Goal: Find specific page/section: Find specific page/section

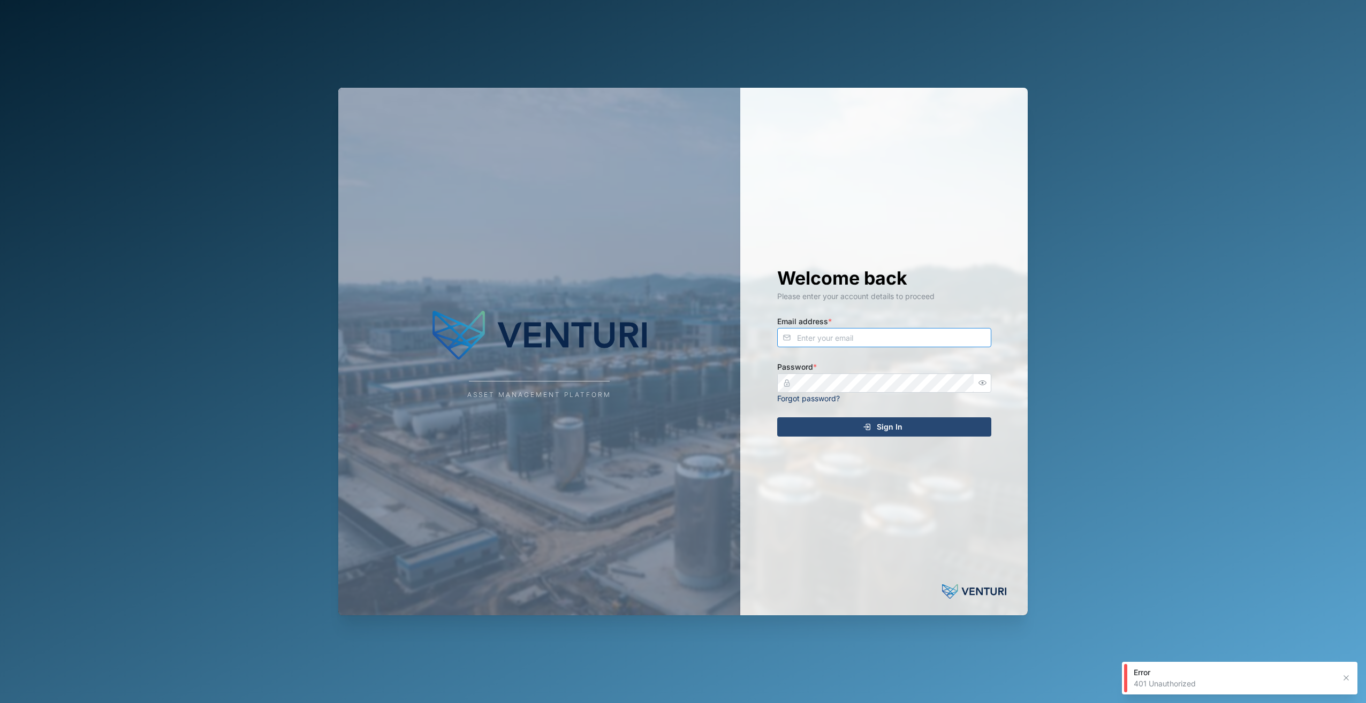
type input "admin@venturi.io"
click at [879, 420] on span "Sign In" at bounding box center [890, 427] width 26 height 18
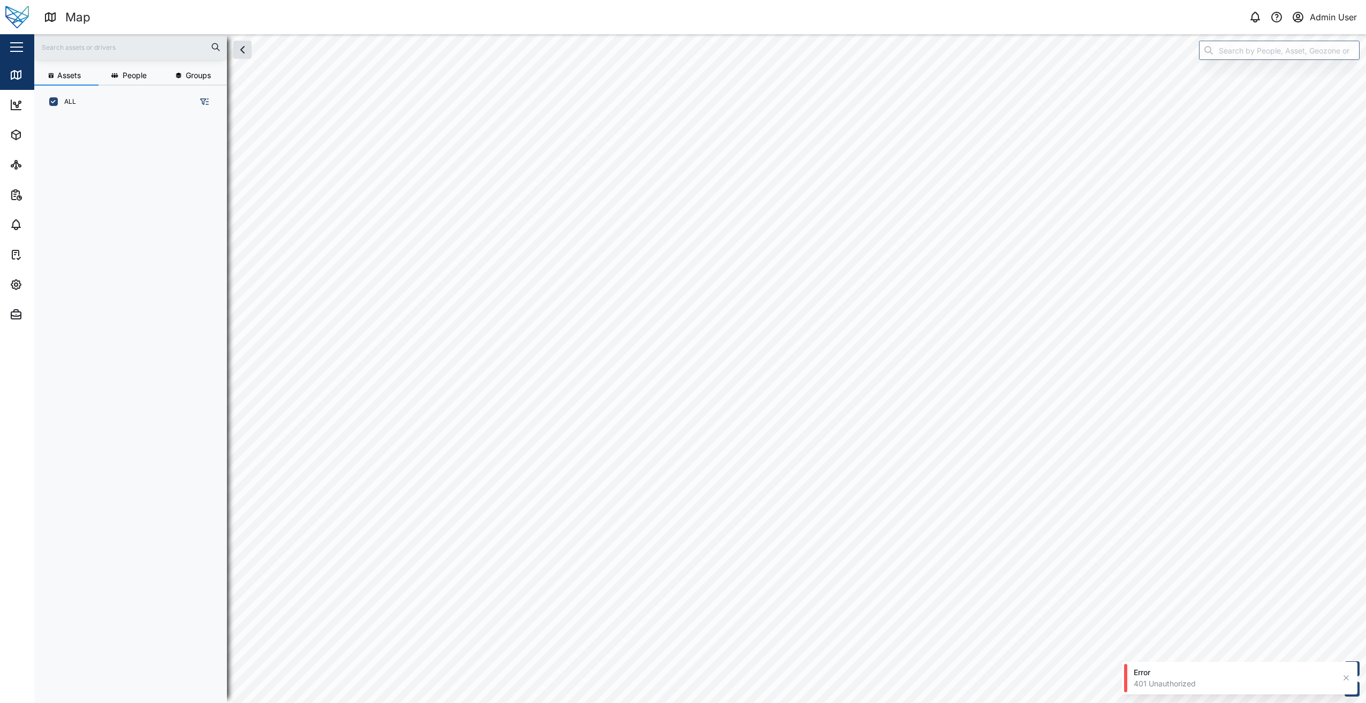
scroll to position [572, 168]
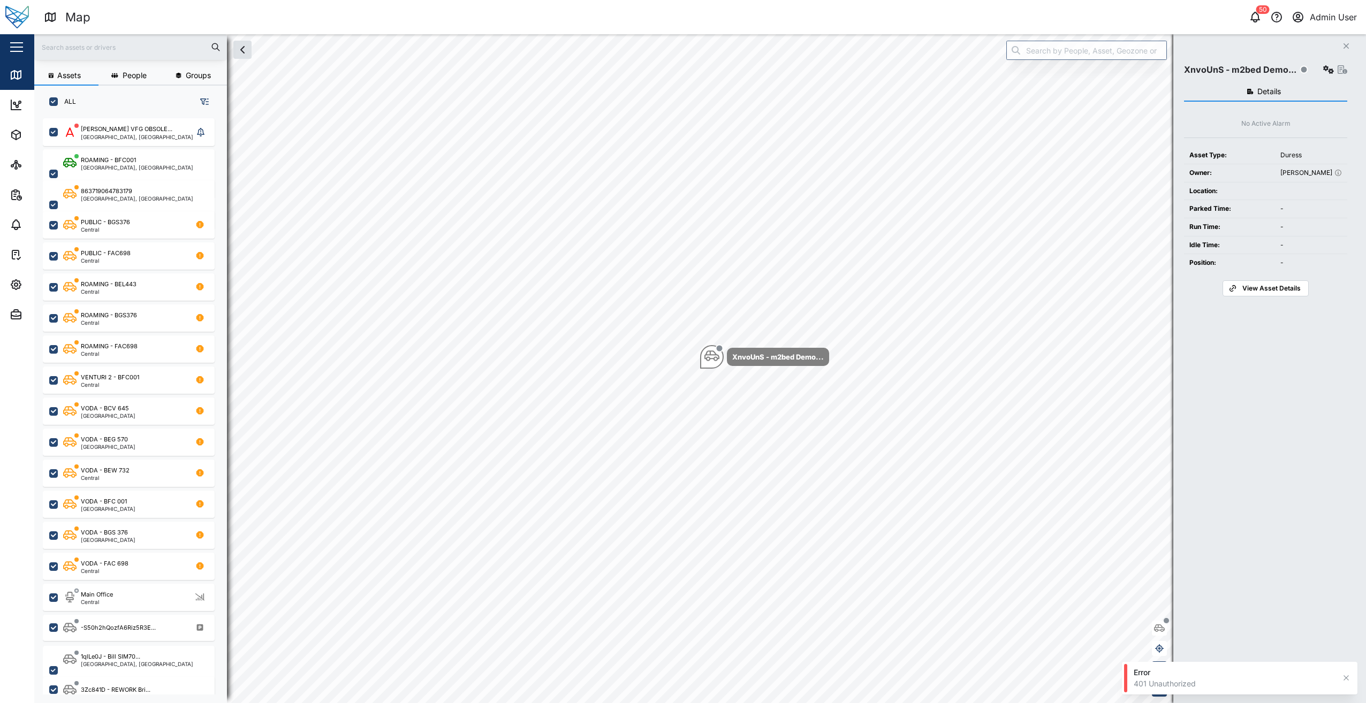
checkbox input "true"
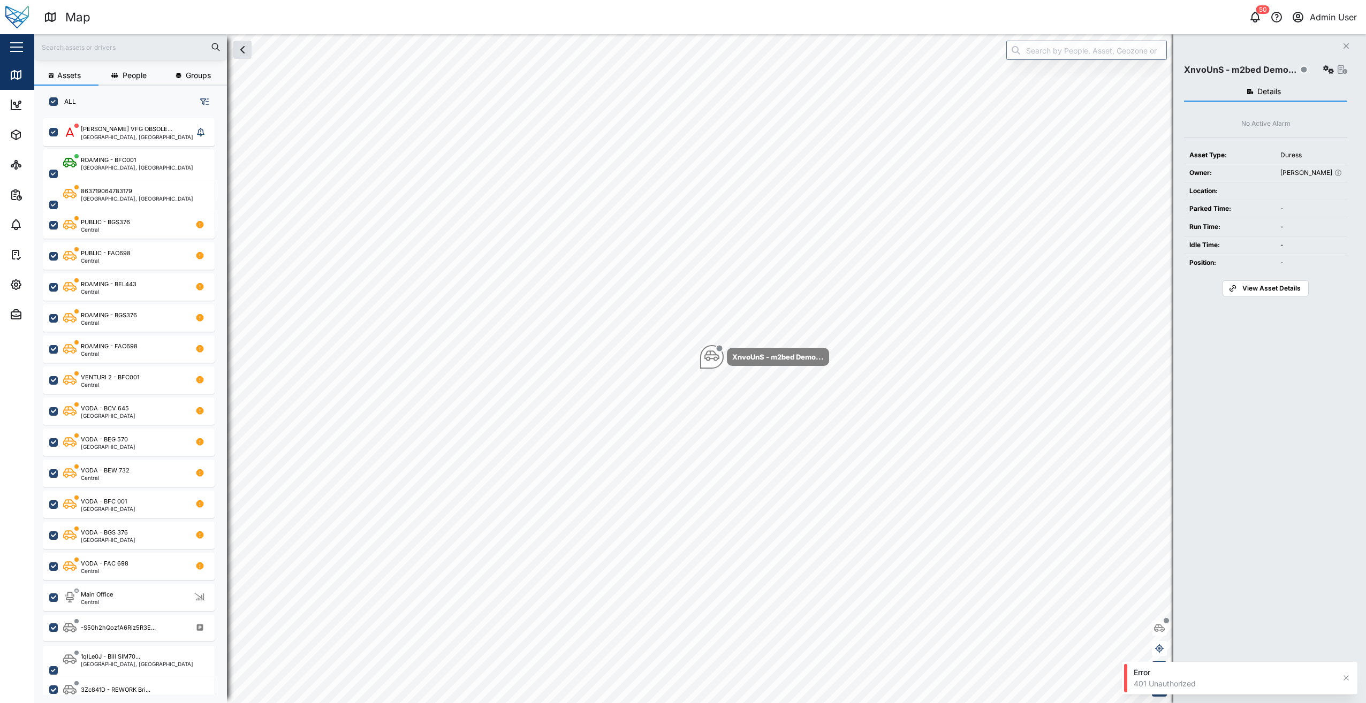
checkbox input "true"
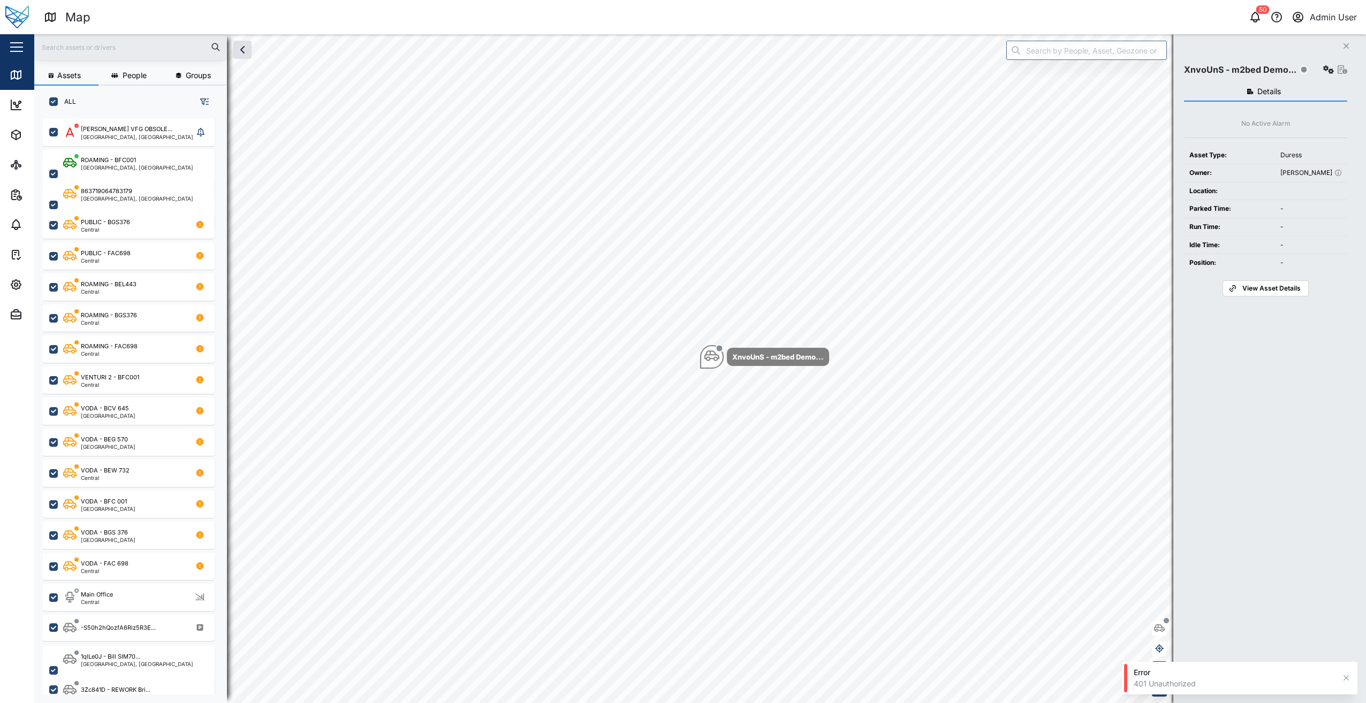
checkbox input "true"
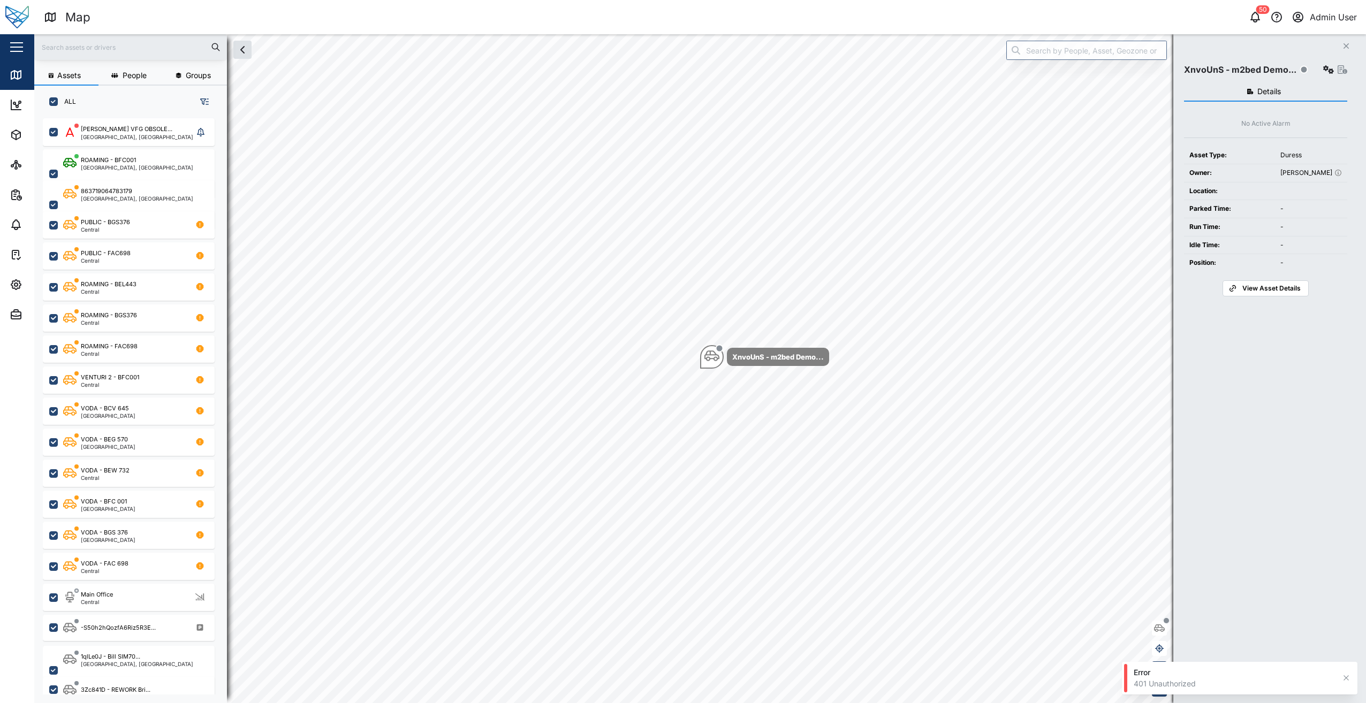
checkbox input "true"
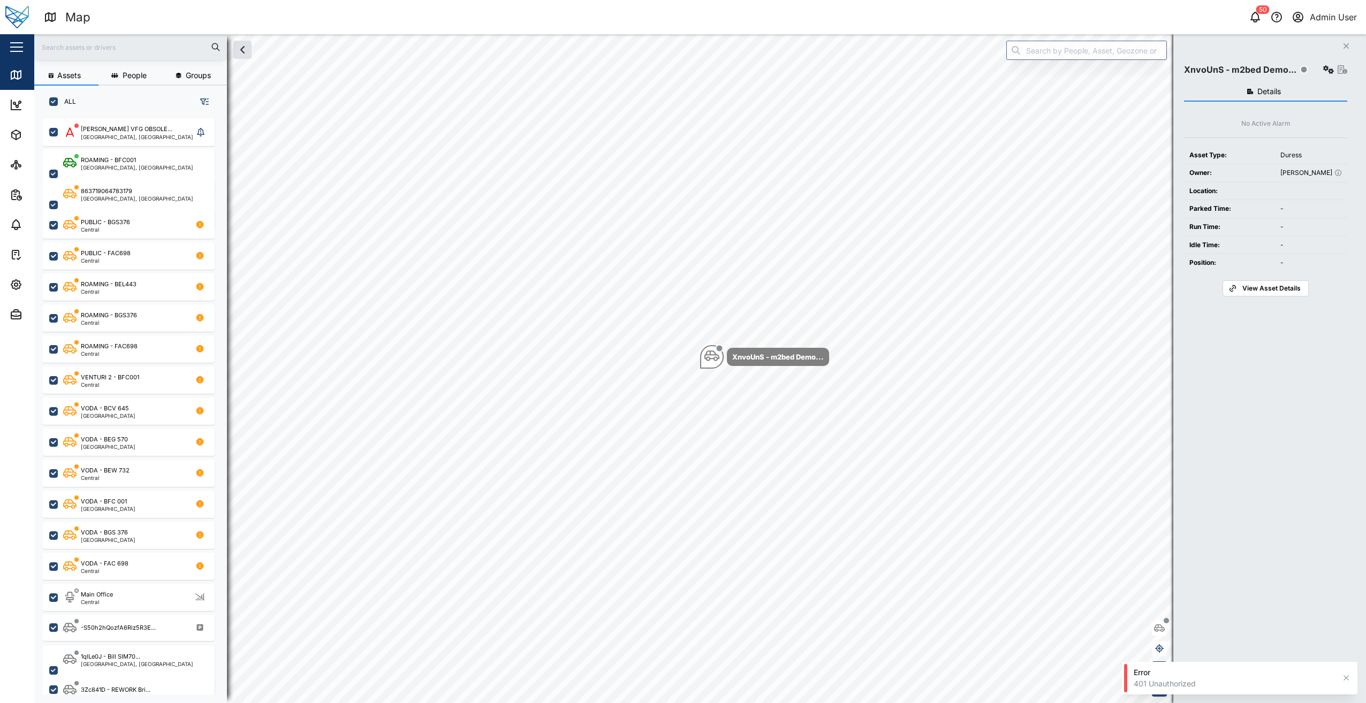
checkbox input "true"
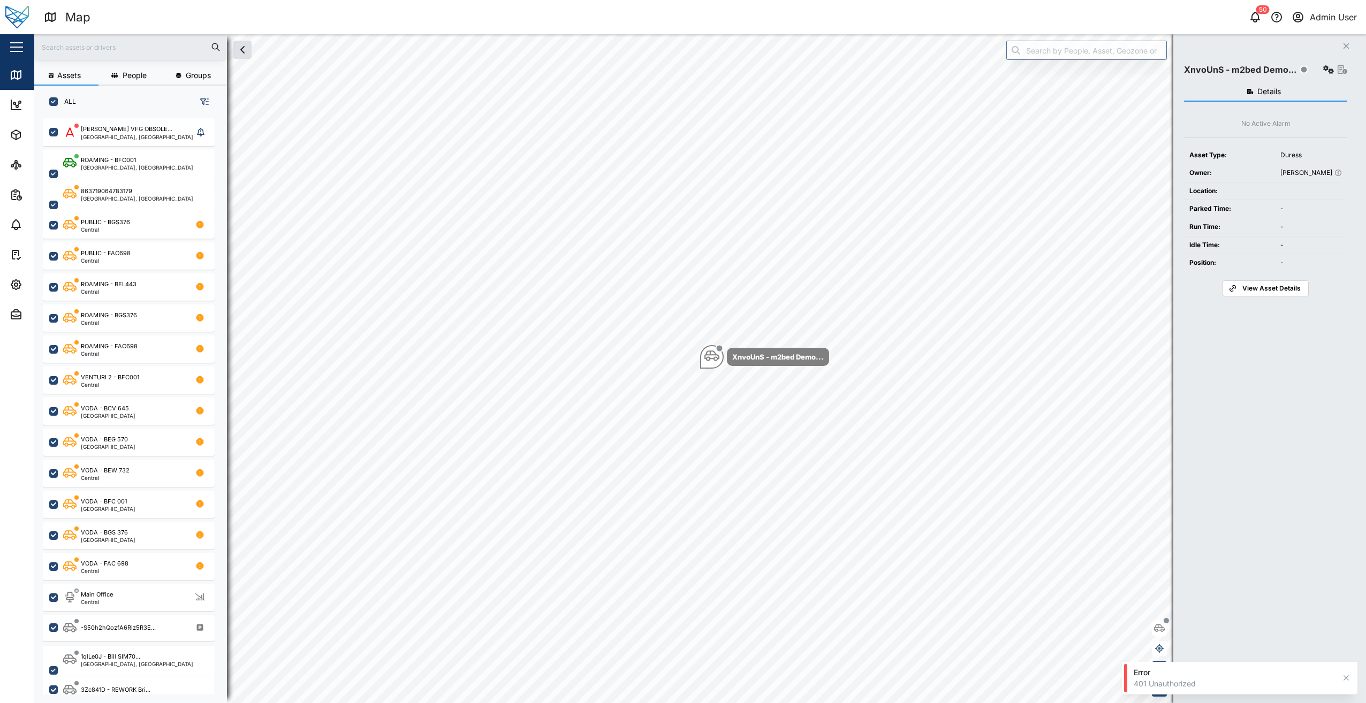
checkbox input "true"
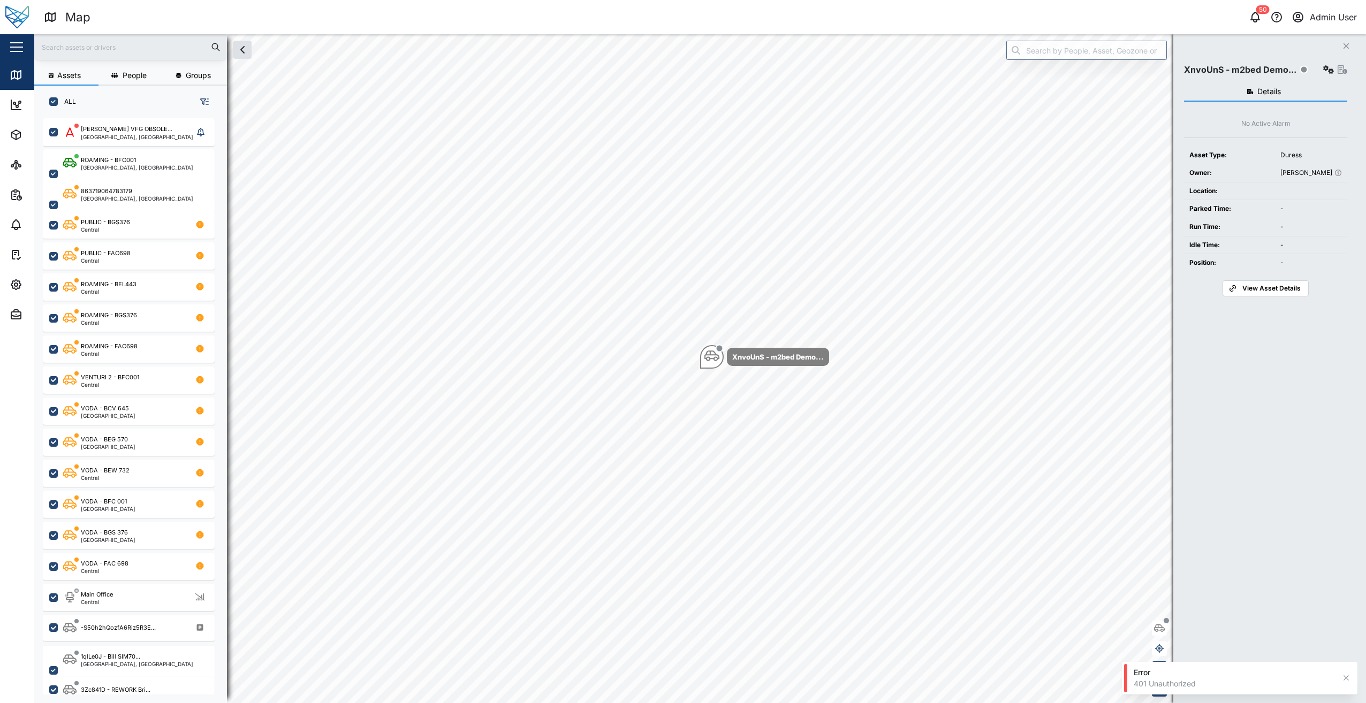
checkbox input "true"
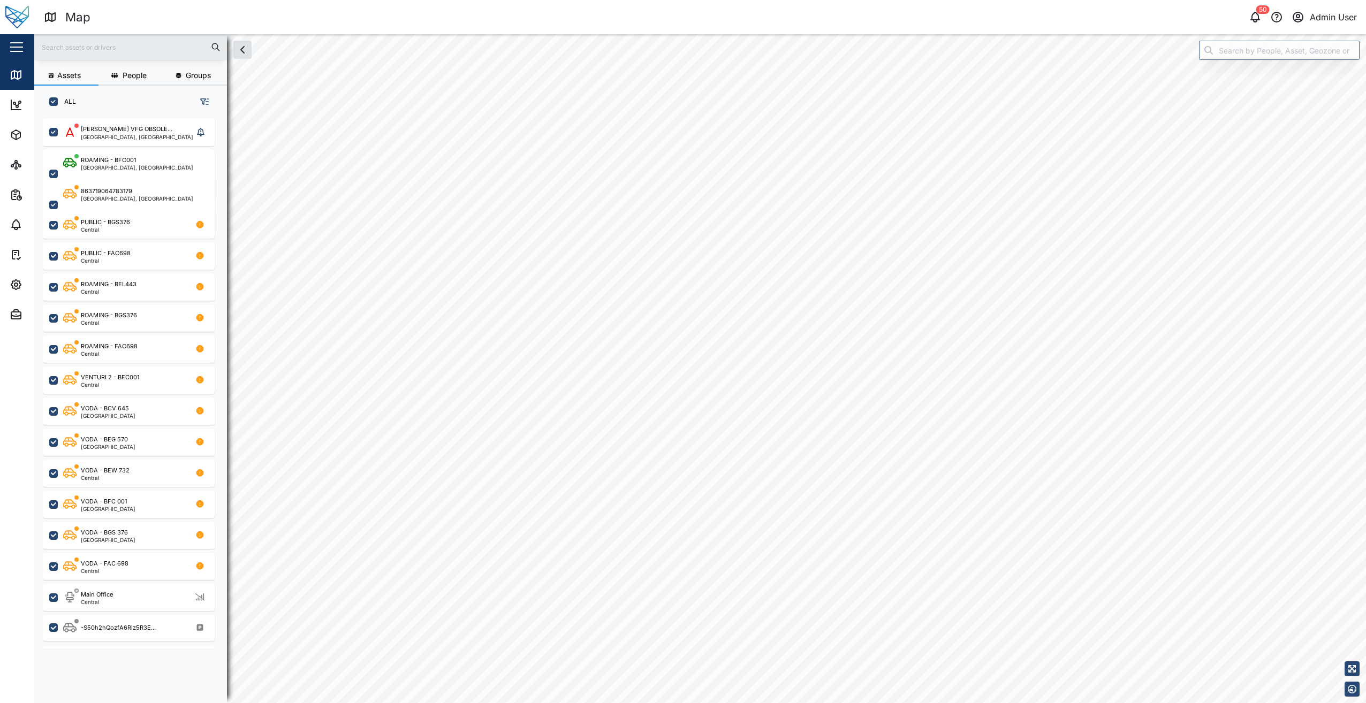
checkbox input "true"
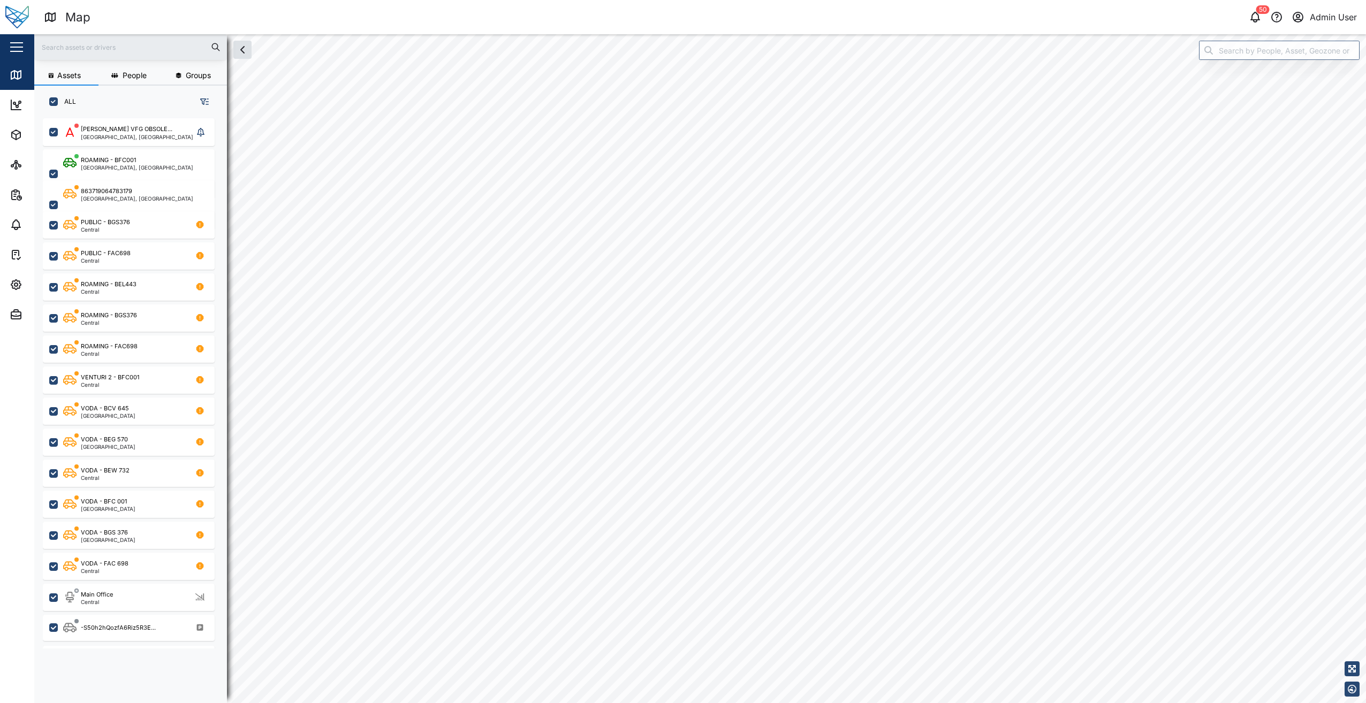
checkbox input "true"
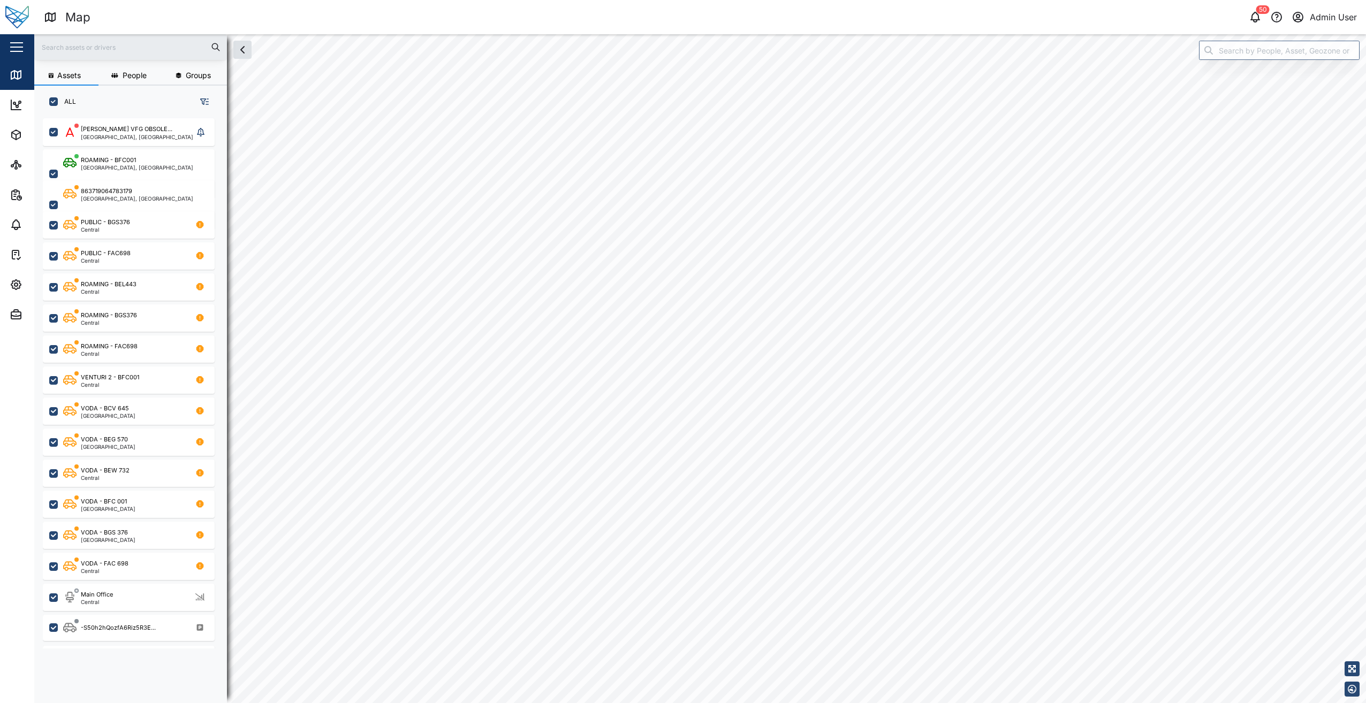
checkbox input "true"
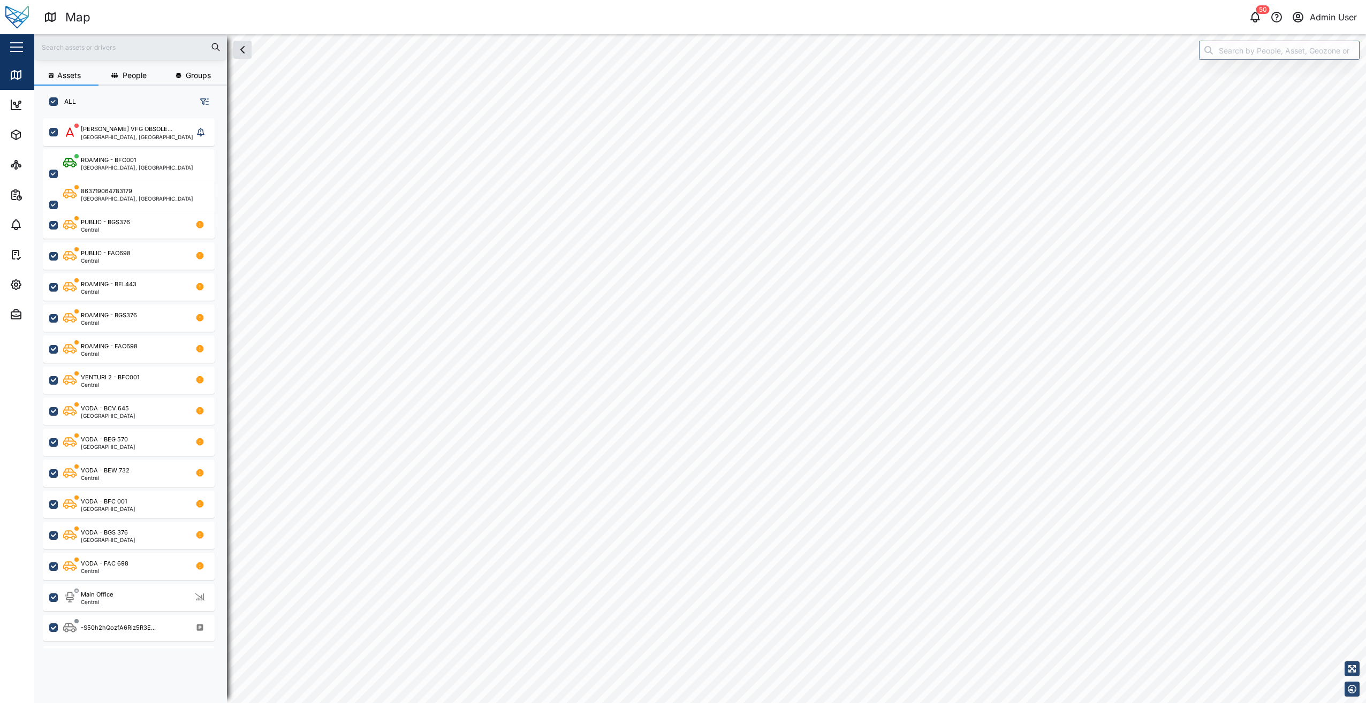
checkbox input "true"
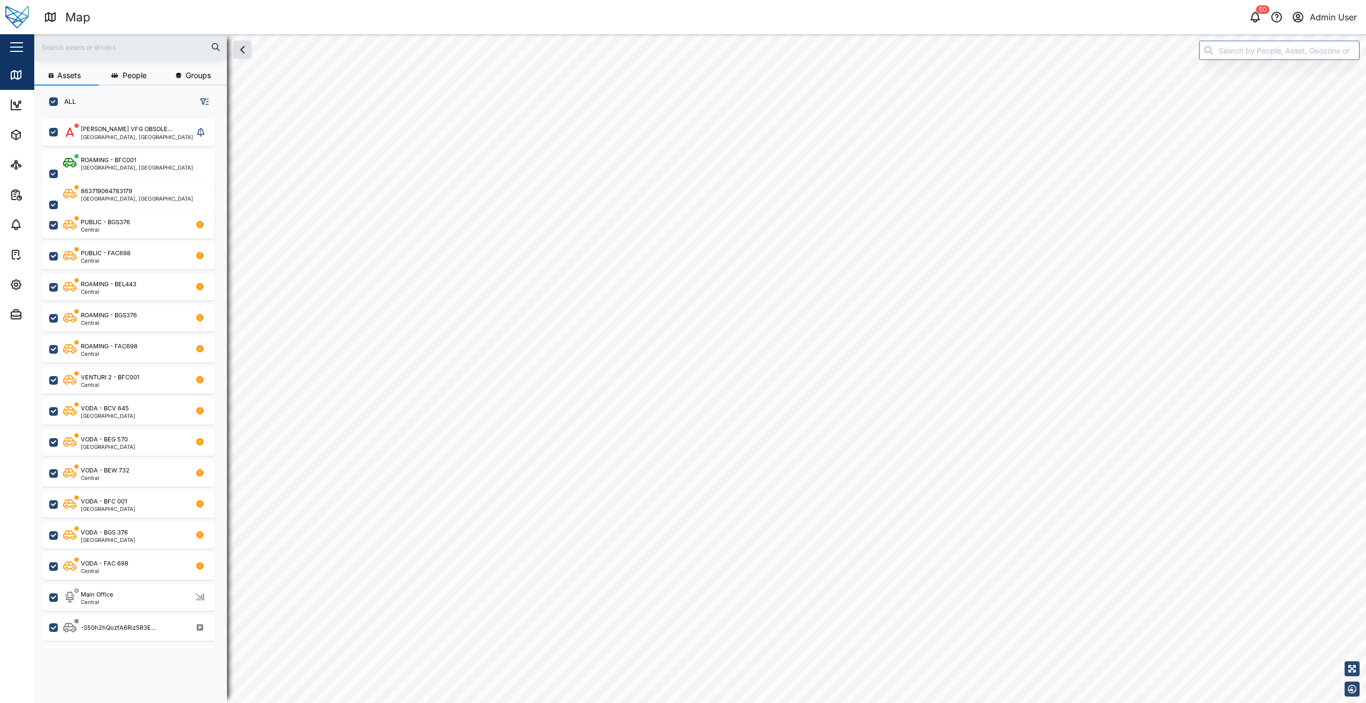
checkbox input "true"
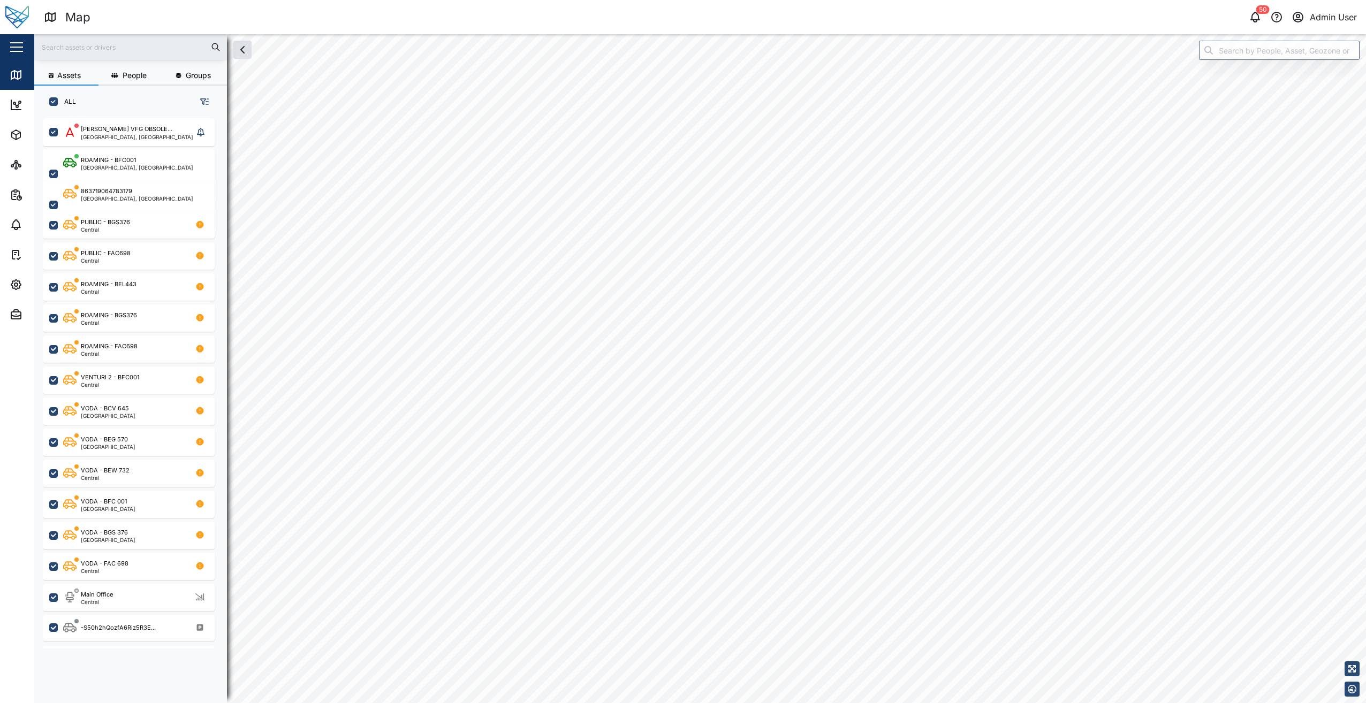
checkbox input "true"
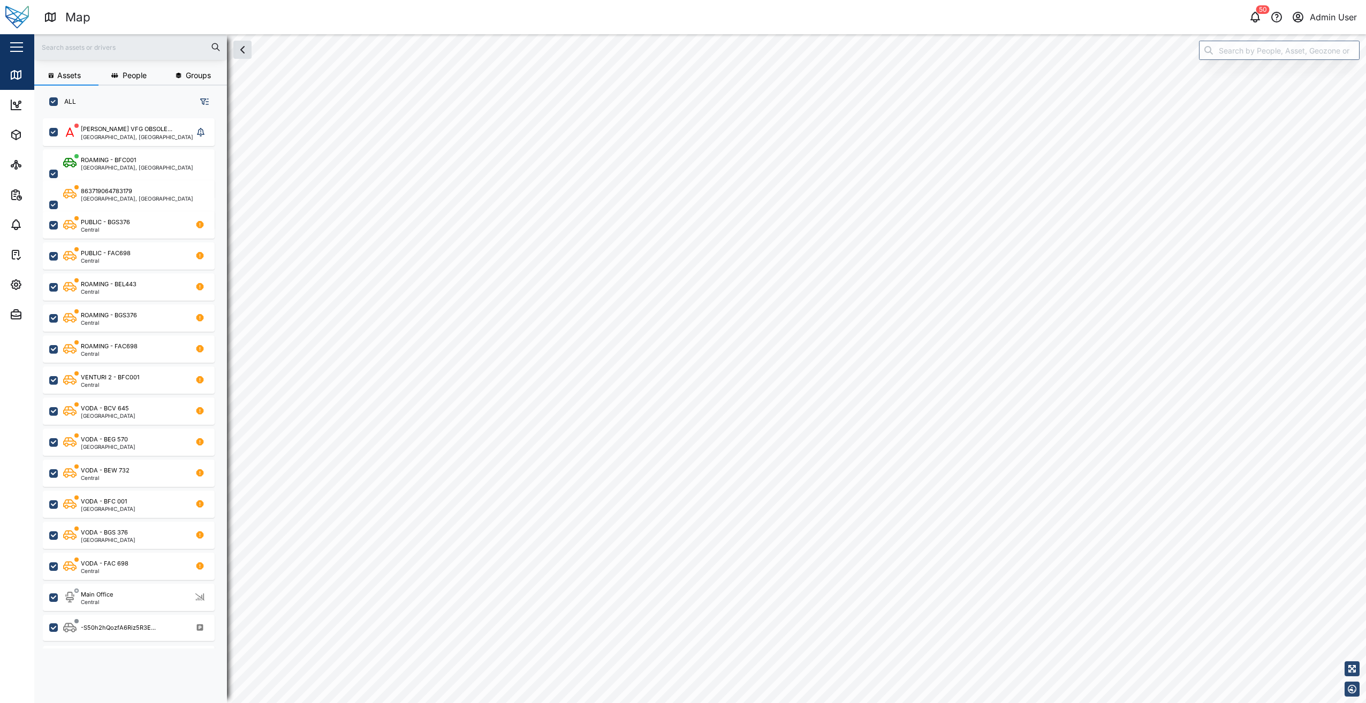
checkbox input "true"
